Goal: Check status: Check status

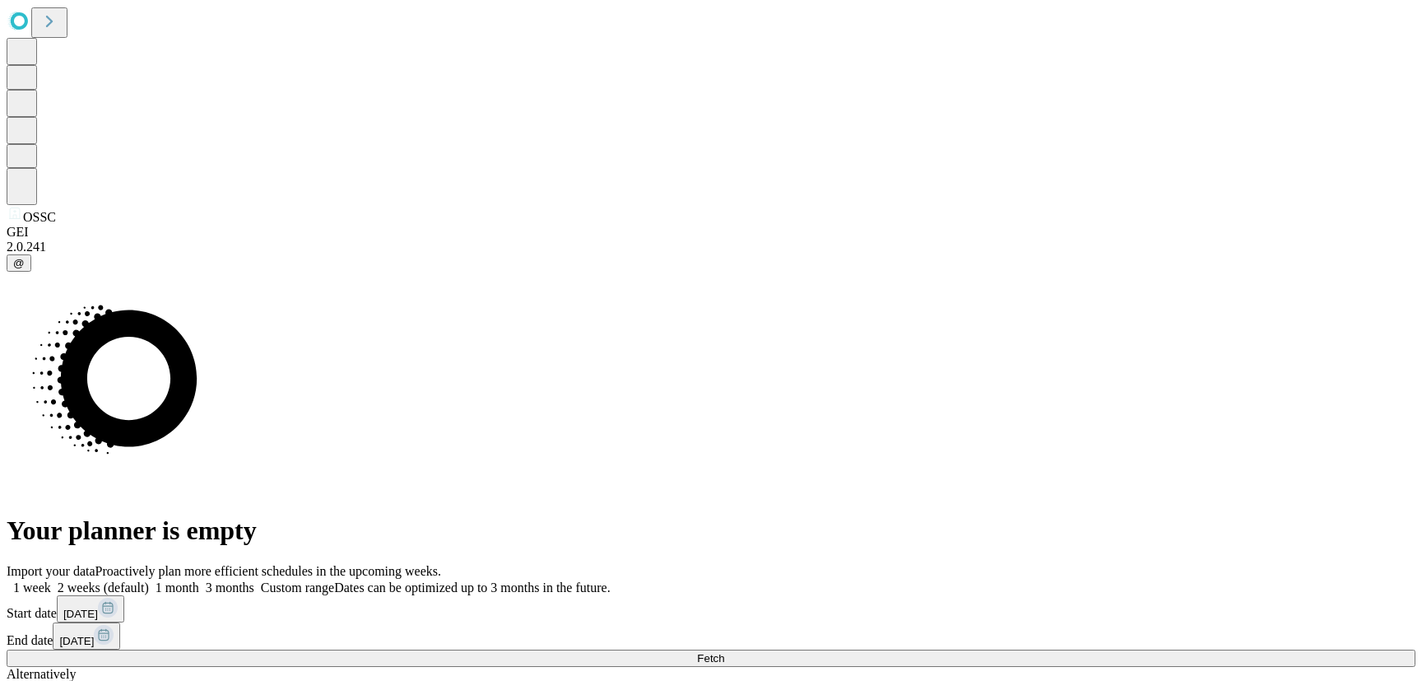
click at [334, 580] on span "Custom range" at bounding box center [297, 587] width 73 height 14
click at [124, 595] on button "[DATE]" at bounding box center [90, 608] width 67 height 27
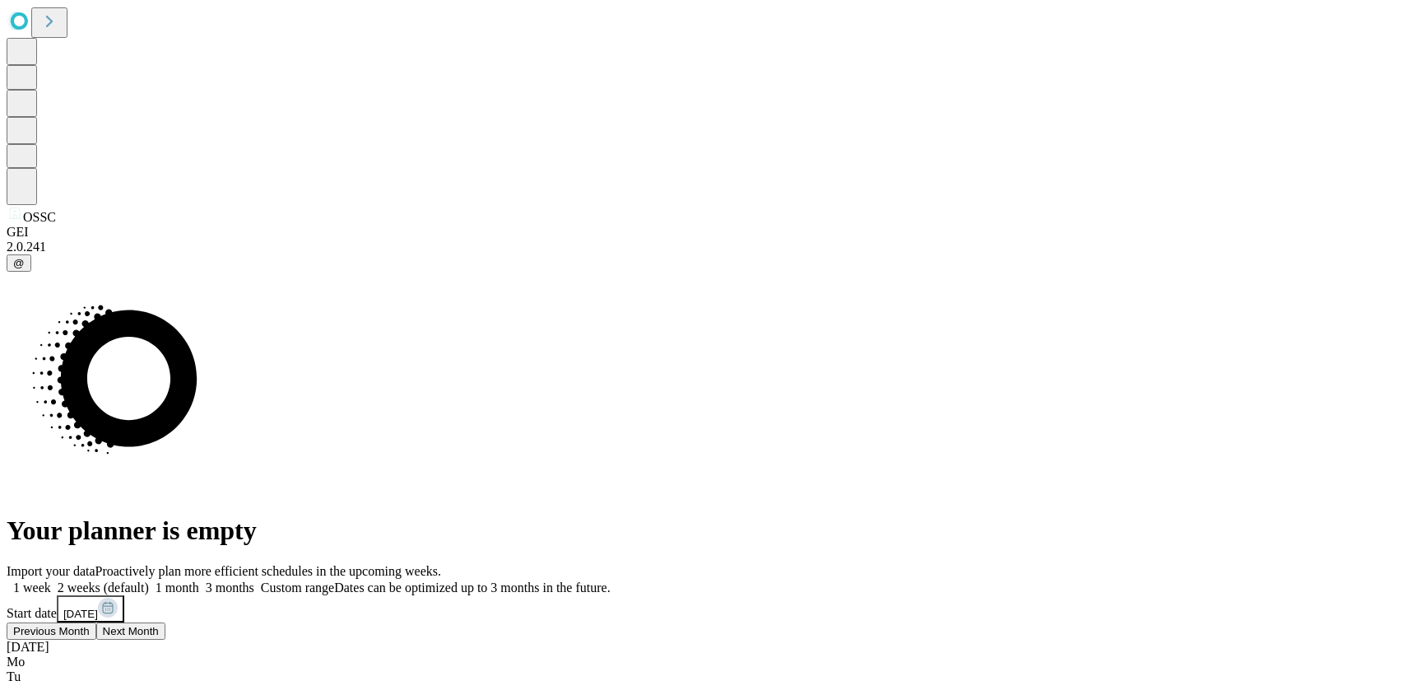
click at [1243, 640] on div "[DATE]" at bounding box center [711, 647] width 1409 height 15
click at [159, 625] on span "Next Month" at bounding box center [131, 631] width 56 height 12
click at [201, 625] on span "Next Month" at bounding box center [173, 631] width 56 height 12
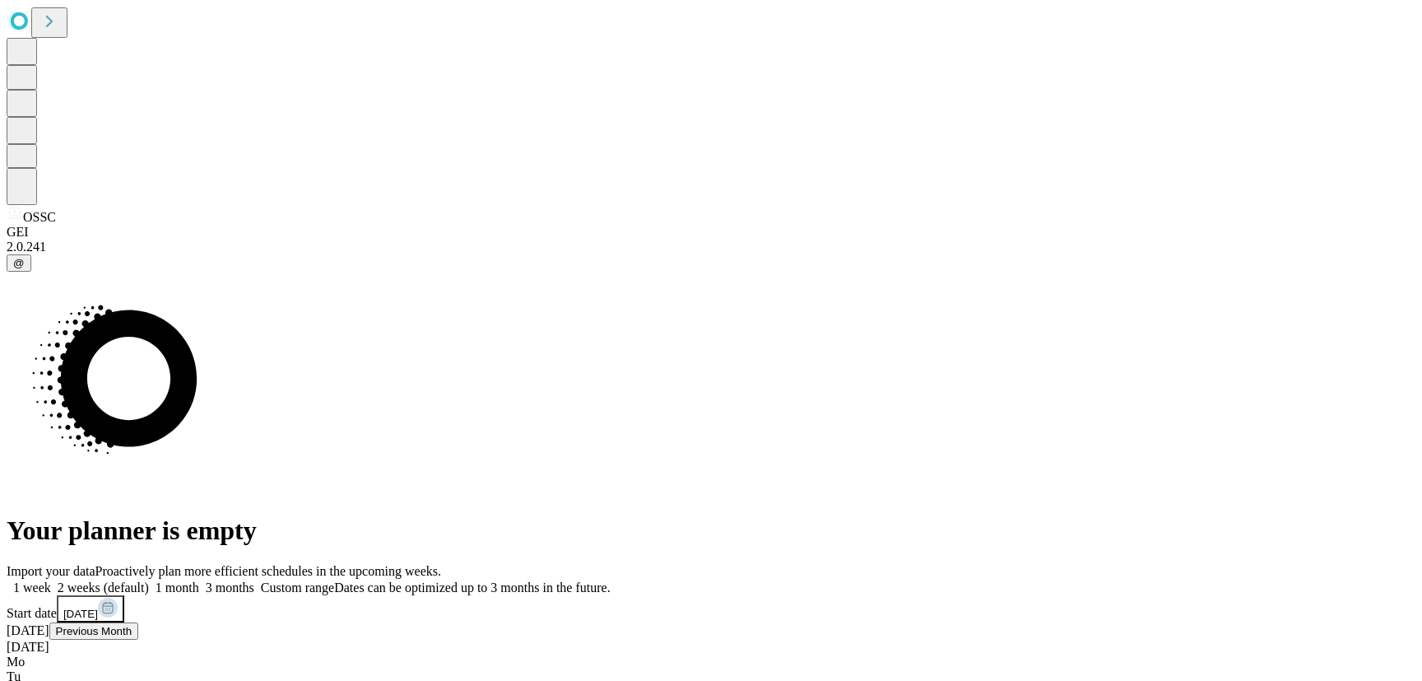
click at [139, 622] on button "Previous Month" at bounding box center [94, 630] width 90 height 17
click at [1392, 667] on div "[DATE]" at bounding box center [711, 674] width 1409 height 15
click at [76, 649] on button "Next Month" at bounding box center [41, 657] width 69 height 17
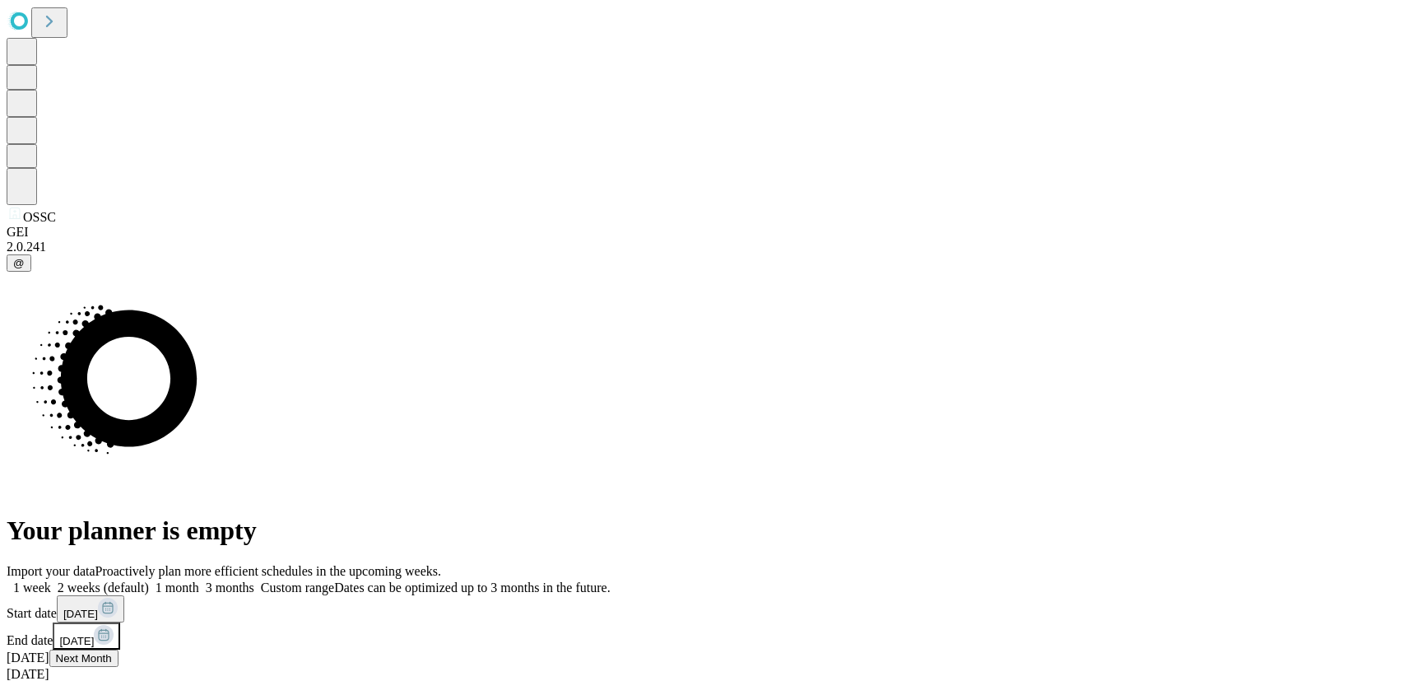
click at [858, 515] on div "Your planner is empty" at bounding box center [711, 409] width 1409 height 274
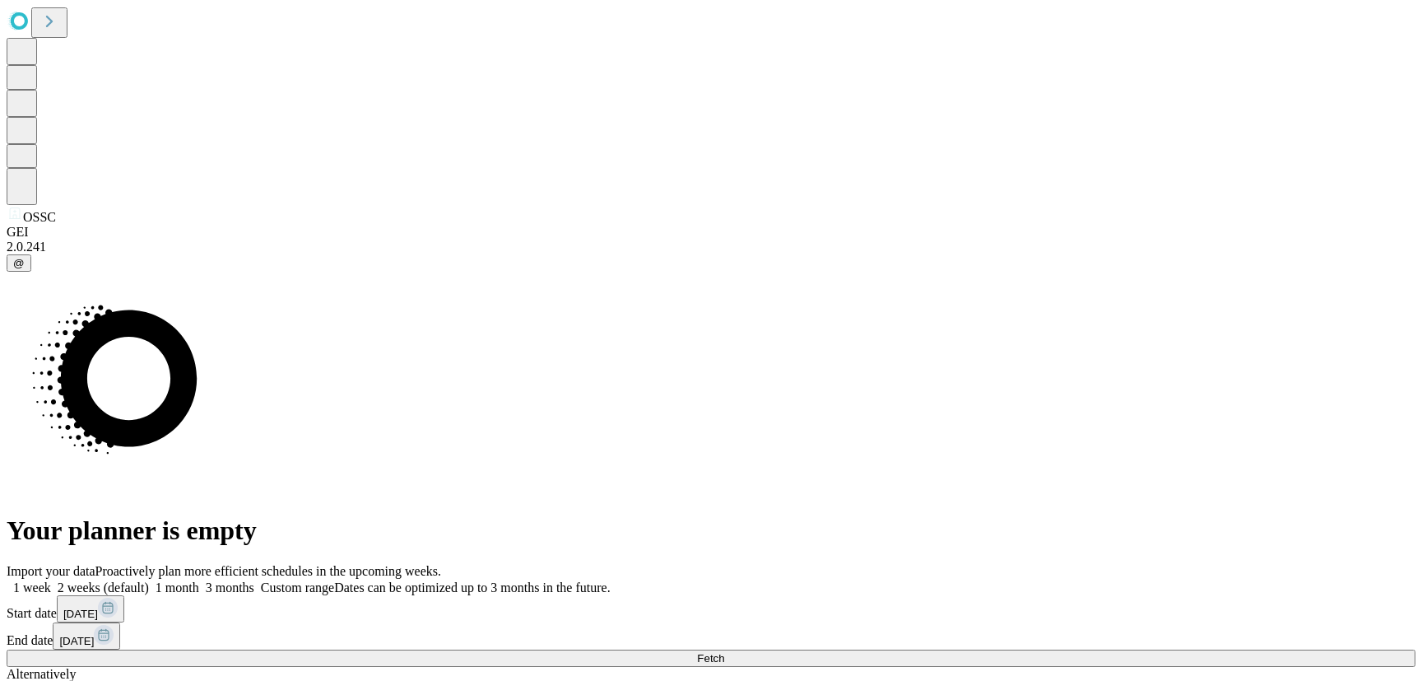
click at [1078, 649] on button "Fetch" at bounding box center [711, 657] width 1409 height 17
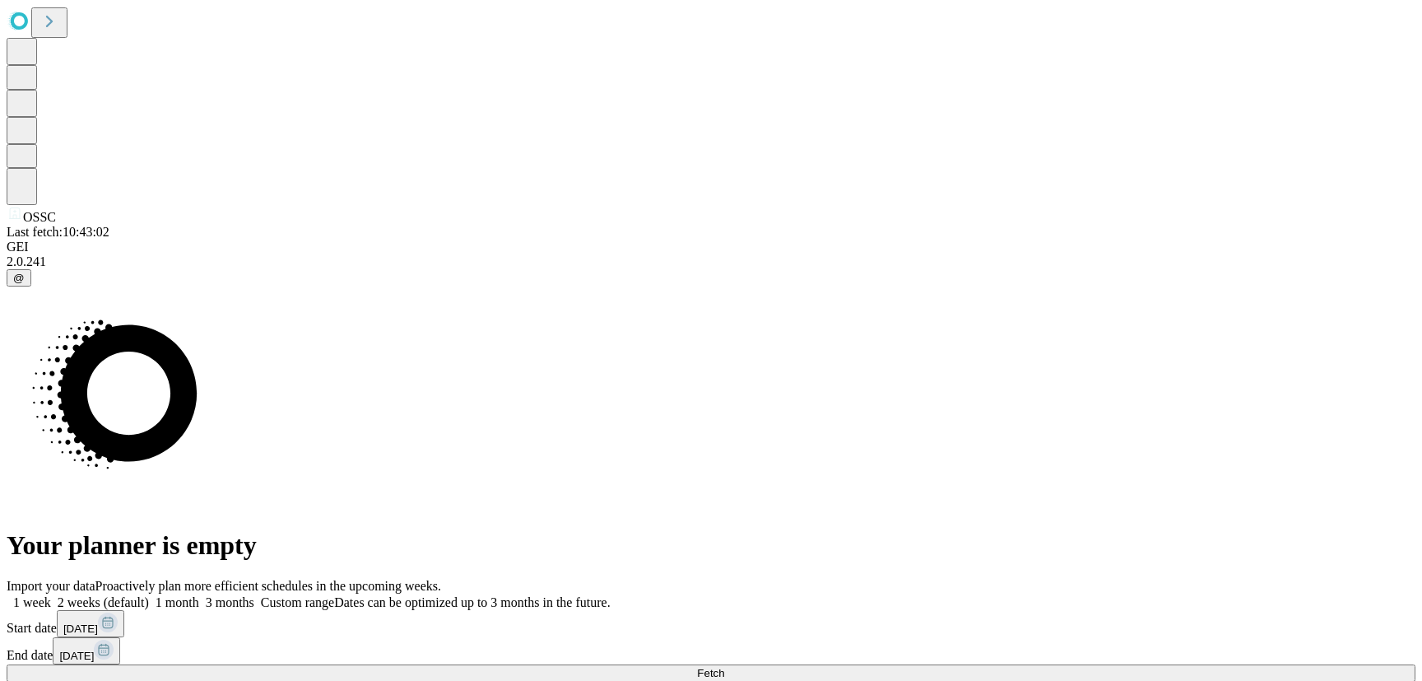
click at [124, 610] on button "[DATE]" at bounding box center [90, 623] width 67 height 27
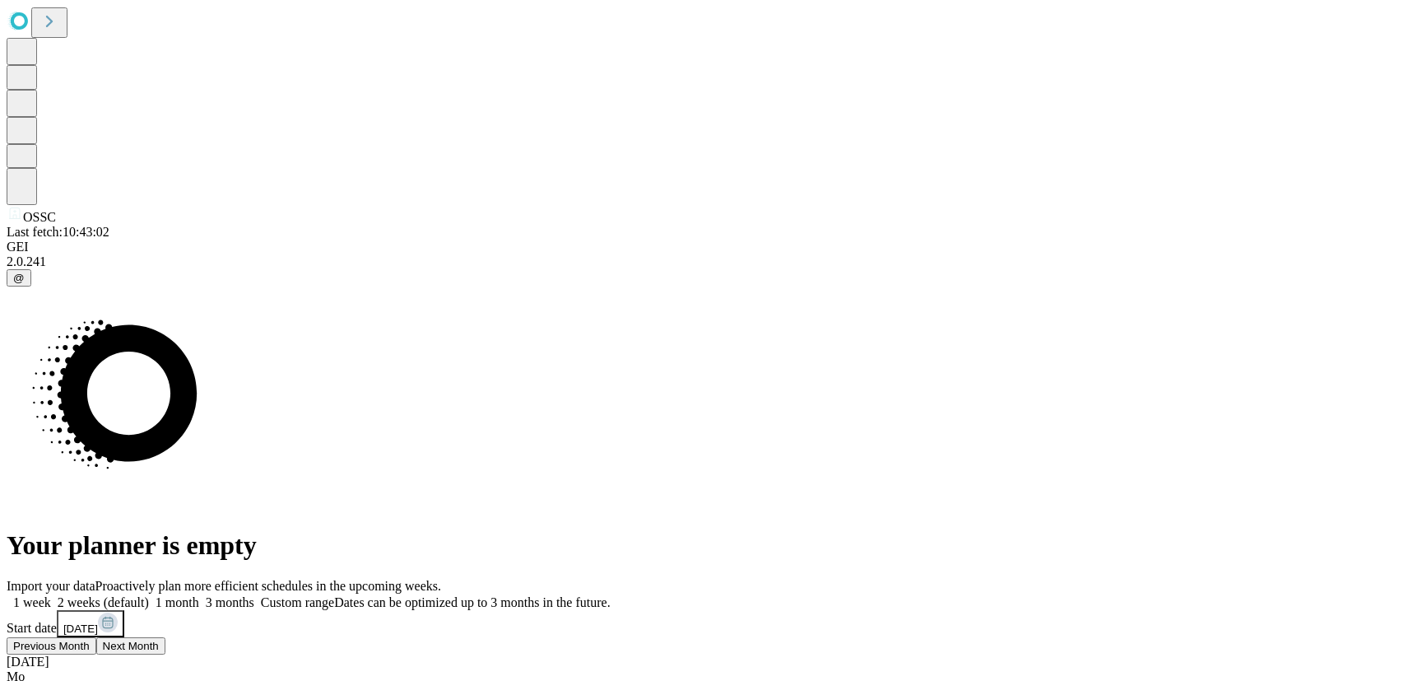
click at [159, 640] on span "Next Month" at bounding box center [131, 646] width 56 height 12
click at [201, 640] on span "Next Month" at bounding box center [173, 646] width 56 height 12
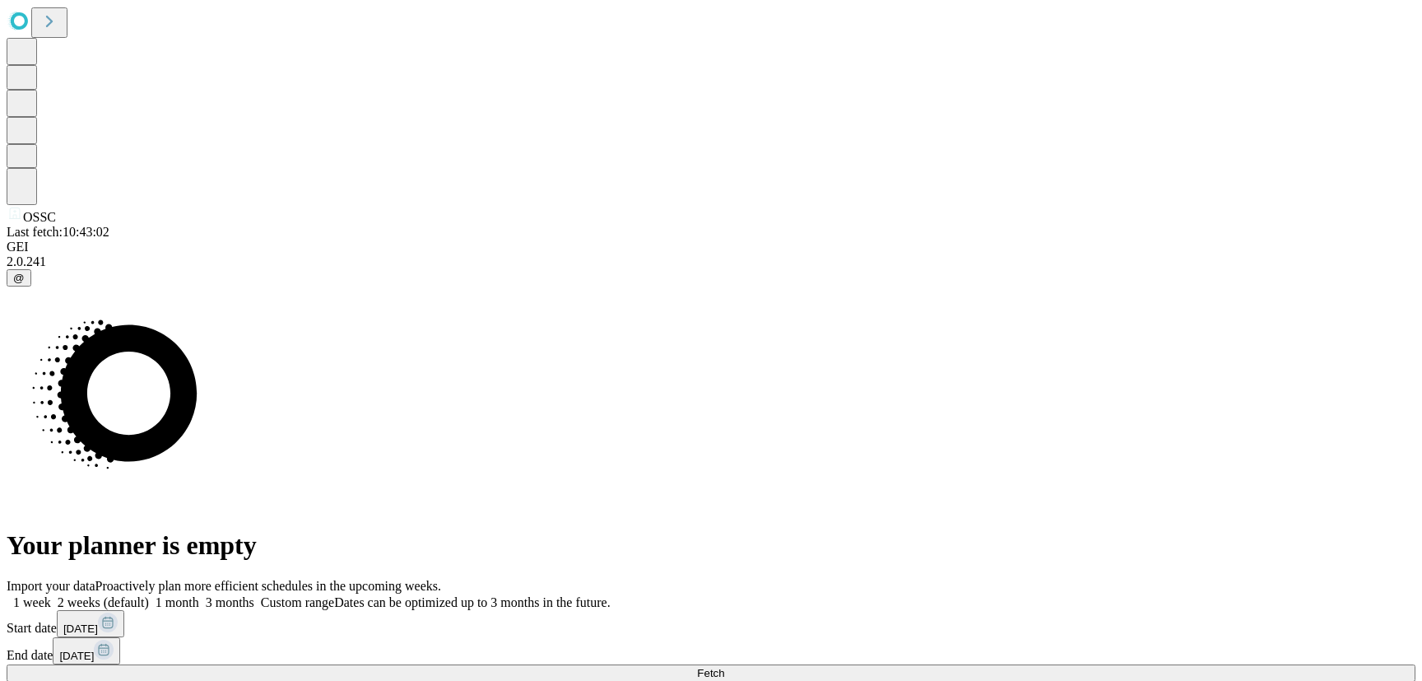
click at [120, 637] on button "[DATE]" at bounding box center [86, 650] width 67 height 27
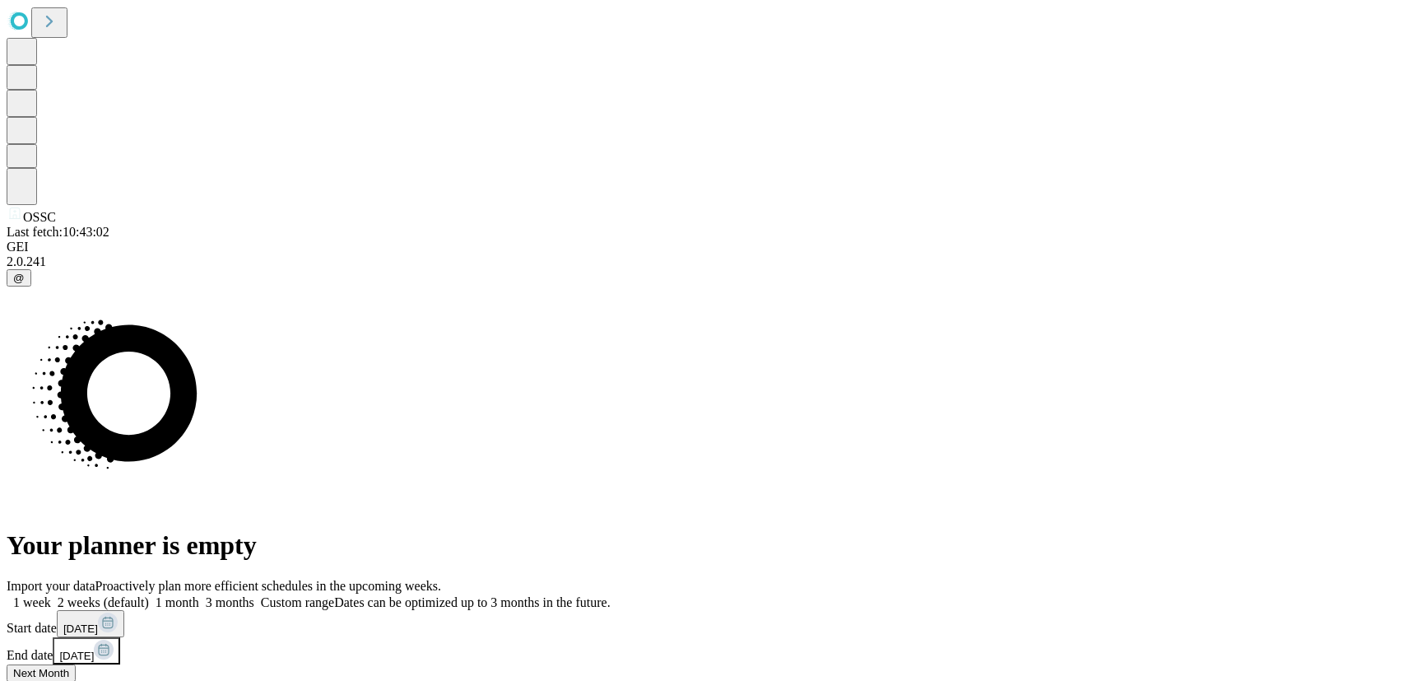
drag, startPoint x: 1405, startPoint y: 470, endPoint x: 1391, endPoint y: 473, distance: 14.4
click at [76, 664] on button "Next Month" at bounding box center [41, 672] width 69 height 17
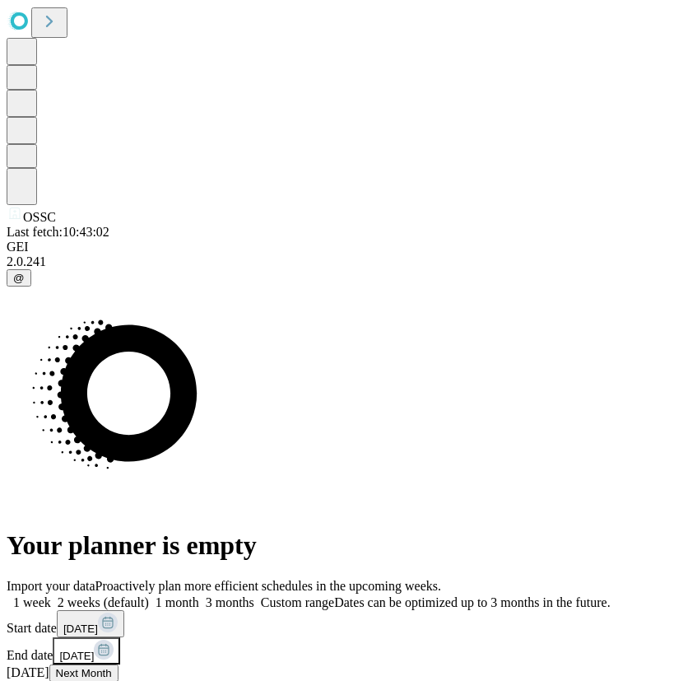
scroll to position [3, 0]
